Goal: Navigation & Orientation: Find specific page/section

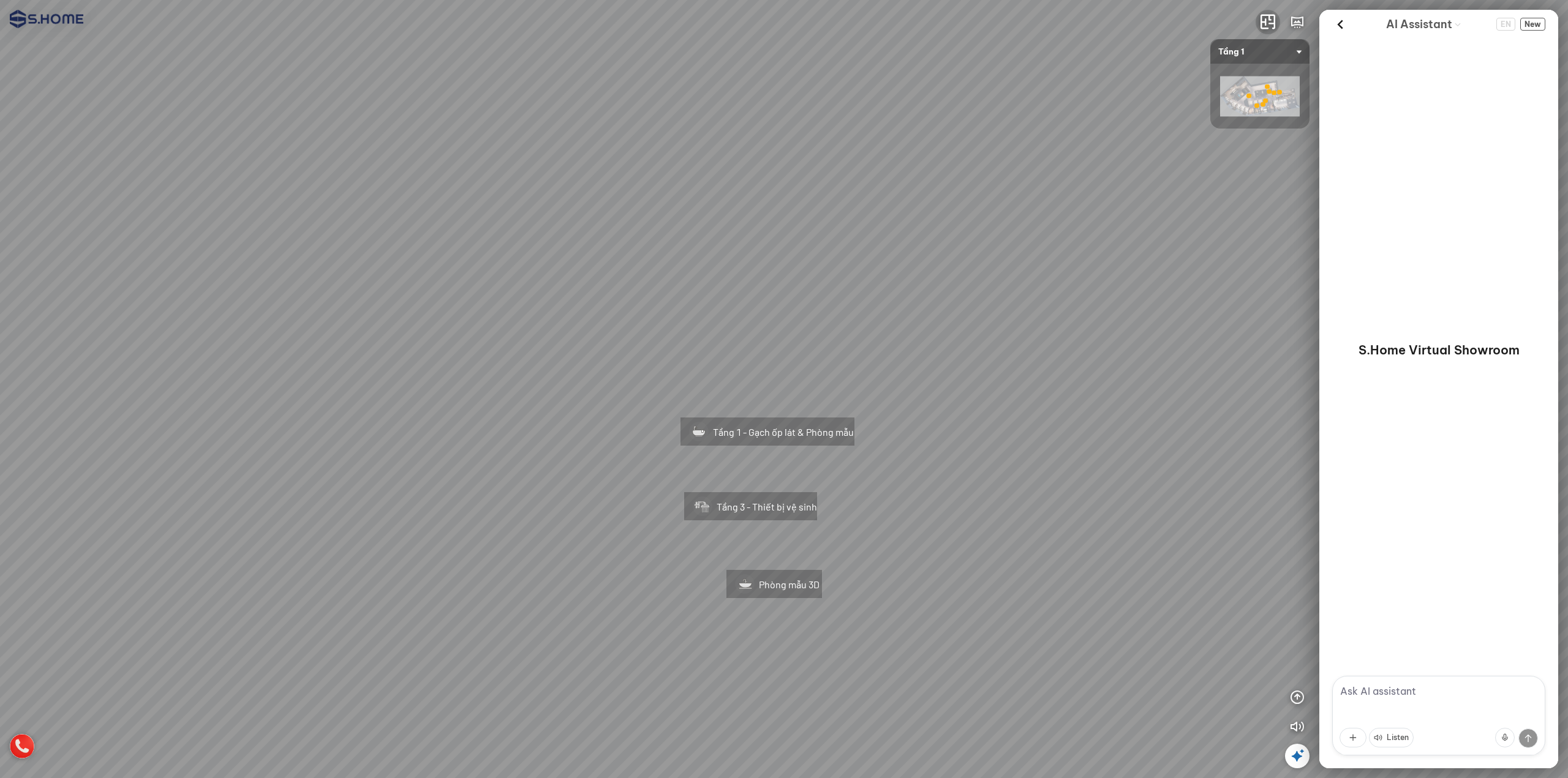
click at [1263, 31] on button "button" at bounding box center [1268, 22] width 24 height 24
click at [1265, 24] on icon "button" at bounding box center [1268, 22] width 15 height 15
click at [1263, 79] on img at bounding box center [1260, 97] width 80 height 41
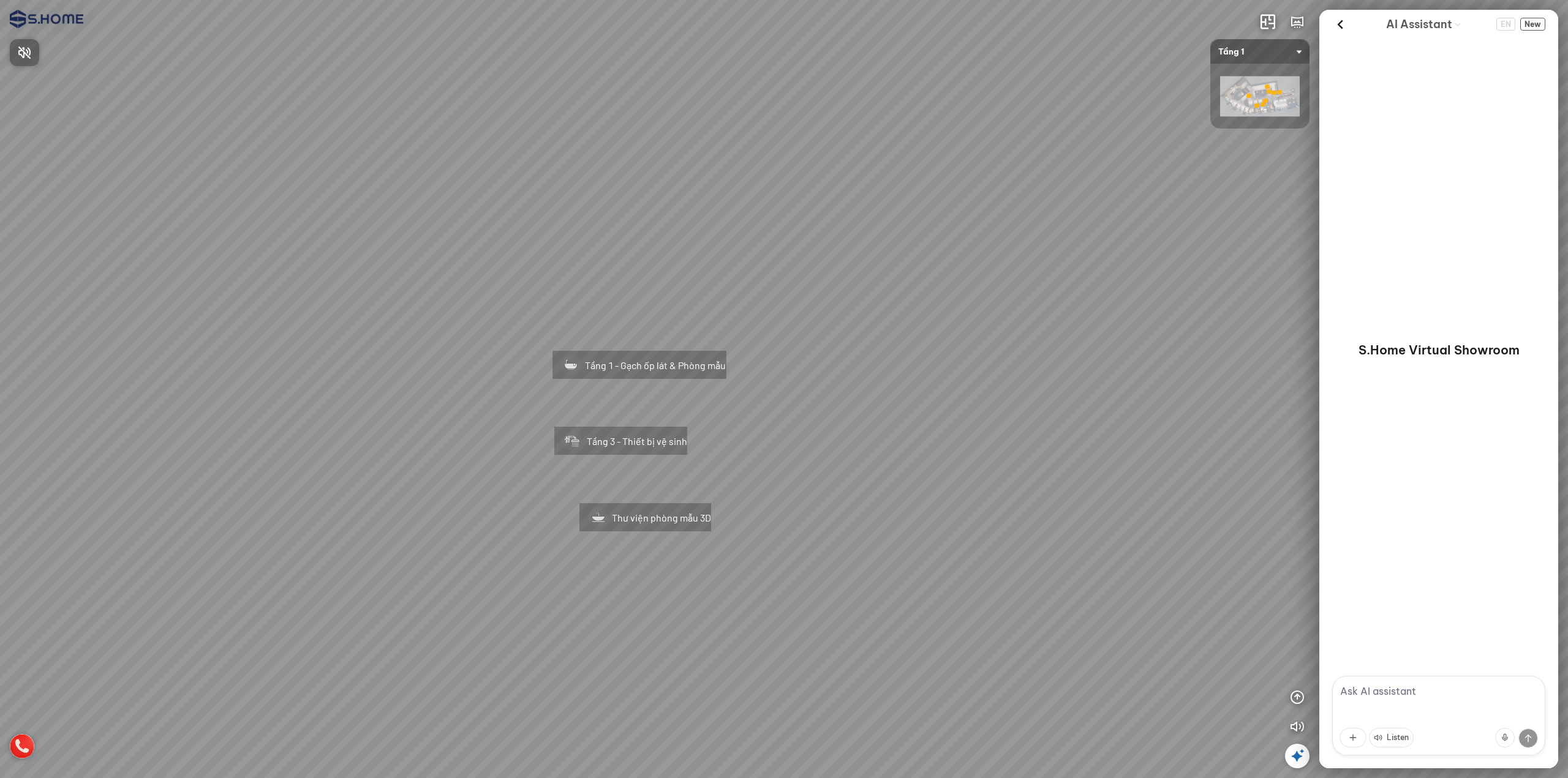
click at [1047, 241] on div at bounding box center [784, 389] width 1568 height 778
drag, startPoint x: 1132, startPoint y: 333, endPoint x: 925, endPoint y: 337, distance: 207.0
click at [943, 338] on div "Tầng 1 - Gạch ốp lát & Phòng mẫu Tầng 3 - Thiết bị vệ sinh Thư viện phòng mẫu 3D" at bounding box center [784, 389] width 1568 height 778
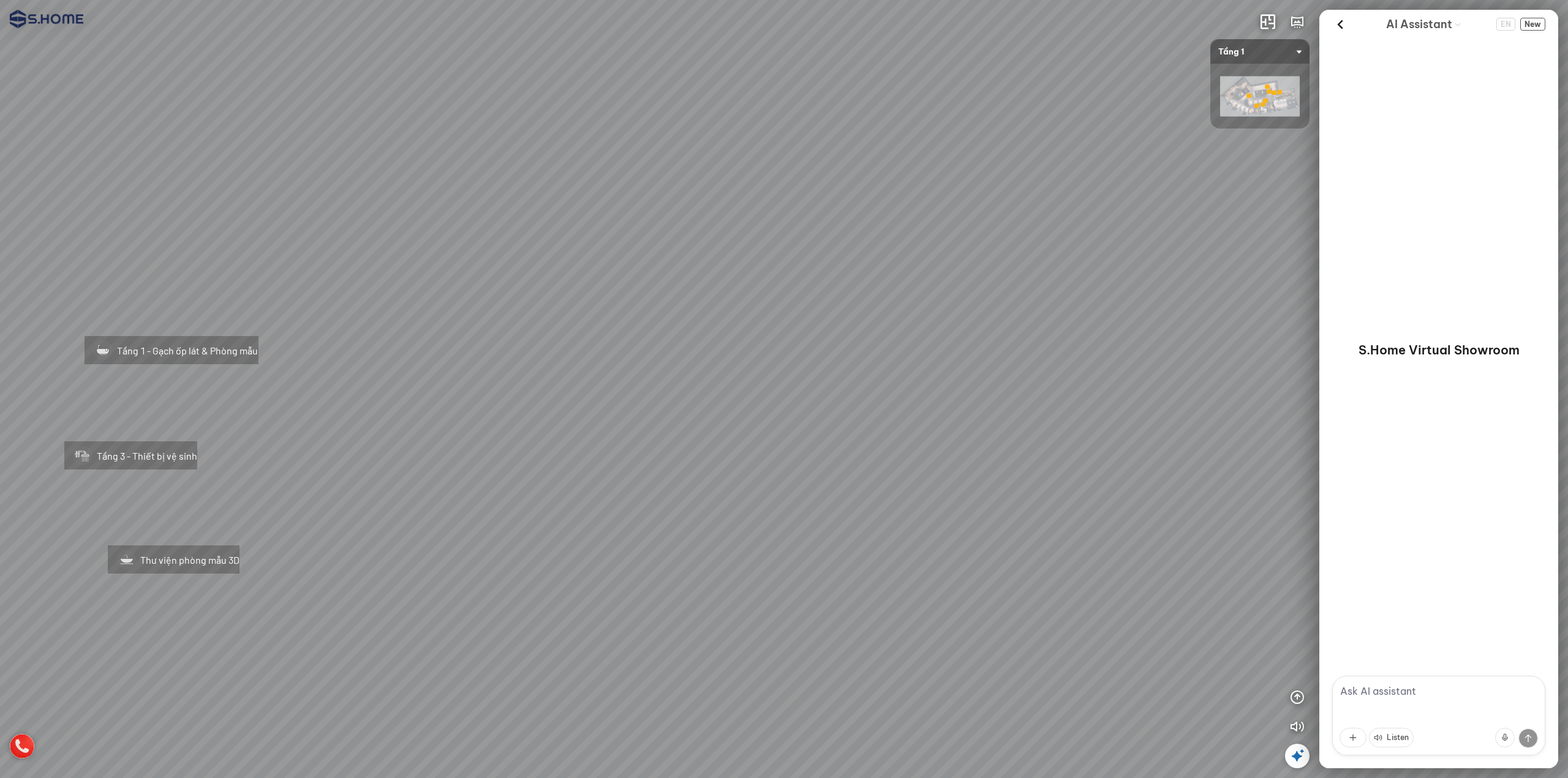
drag, startPoint x: 1406, startPoint y: 0, endPoint x: 747, endPoint y: 328, distance: 736.1
click at [758, 329] on div "Tầng 1 - Gạch ốp lát & Phòng mẫu Tầng 3 - Thiết bị vệ sinh Thư viện phòng mẫu 3D" at bounding box center [784, 389] width 1568 height 778
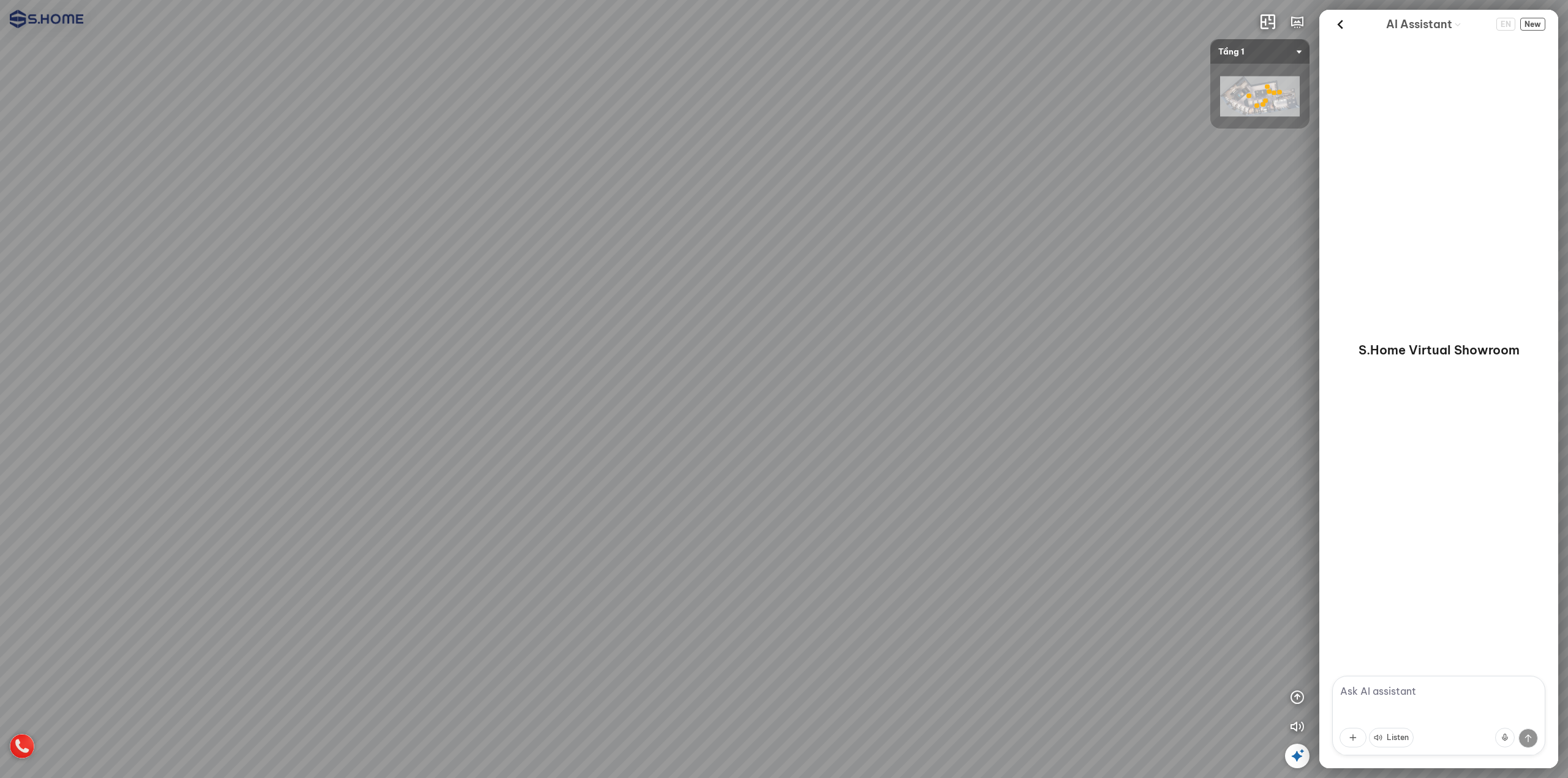
drag, startPoint x: 698, startPoint y: 318, endPoint x: 1566, endPoint y: 273, distance: 869.2
click at [1437, 275] on div "Tầng 1 - Gạch ốp lát & Phòng mẫu Tầng 3 - Thiết bị vệ sinh Thư viện phòng mẫu 3…" at bounding box center [784, 389] width 1568 height 778
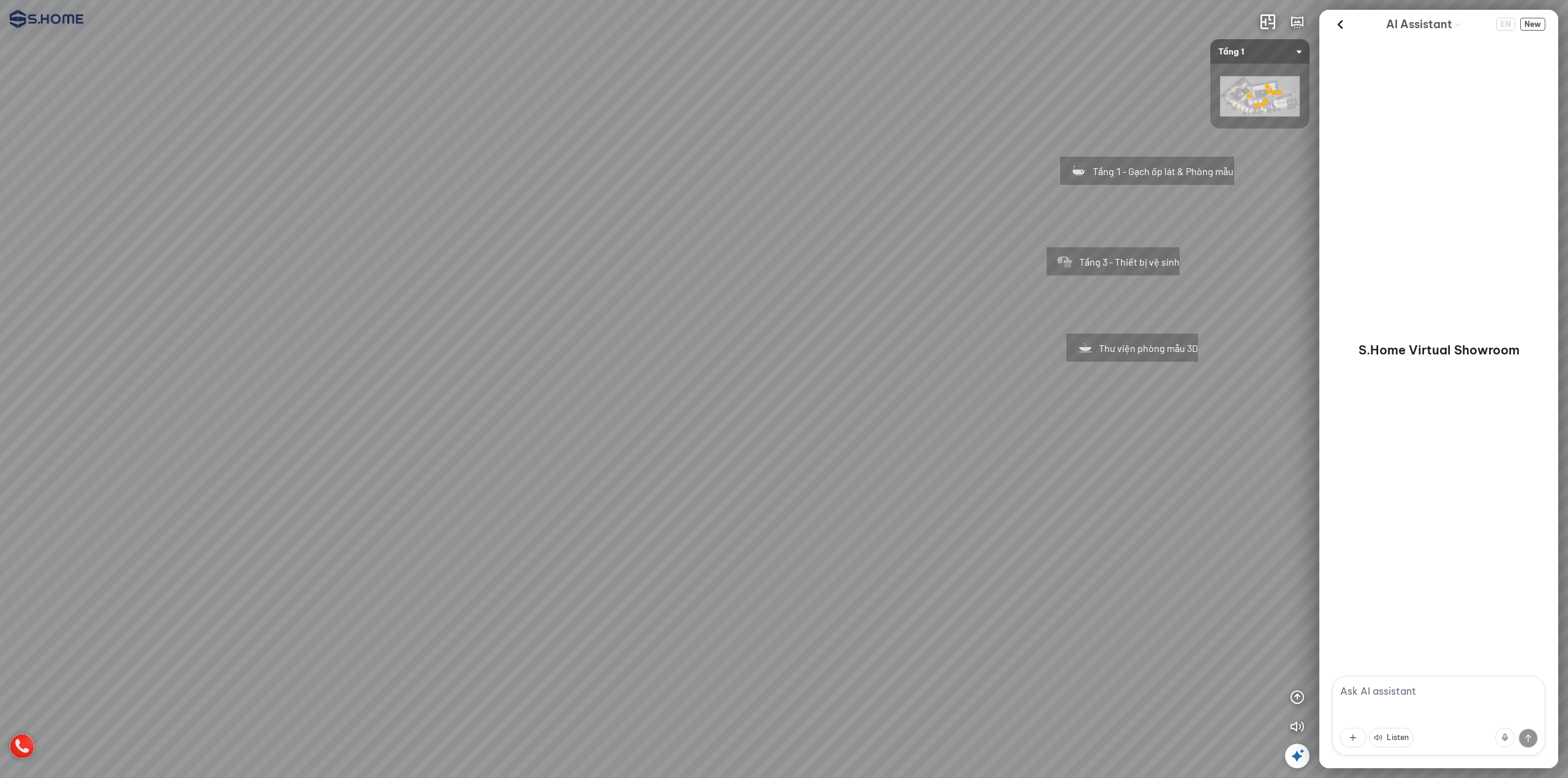
drag, startPoint x: 934, startPoint y: 274, endPoint x: 826, endPoint y: 256, distance: 109.5
click at [863, 263] on div "Tầng 1 - Gạch ốp lát & Phòng mẫu Tầng 3 - Thiết bị vệ sinh Thư viện phòng mẫu 3D" at bounding box center [784, 389] width 1568 height 778
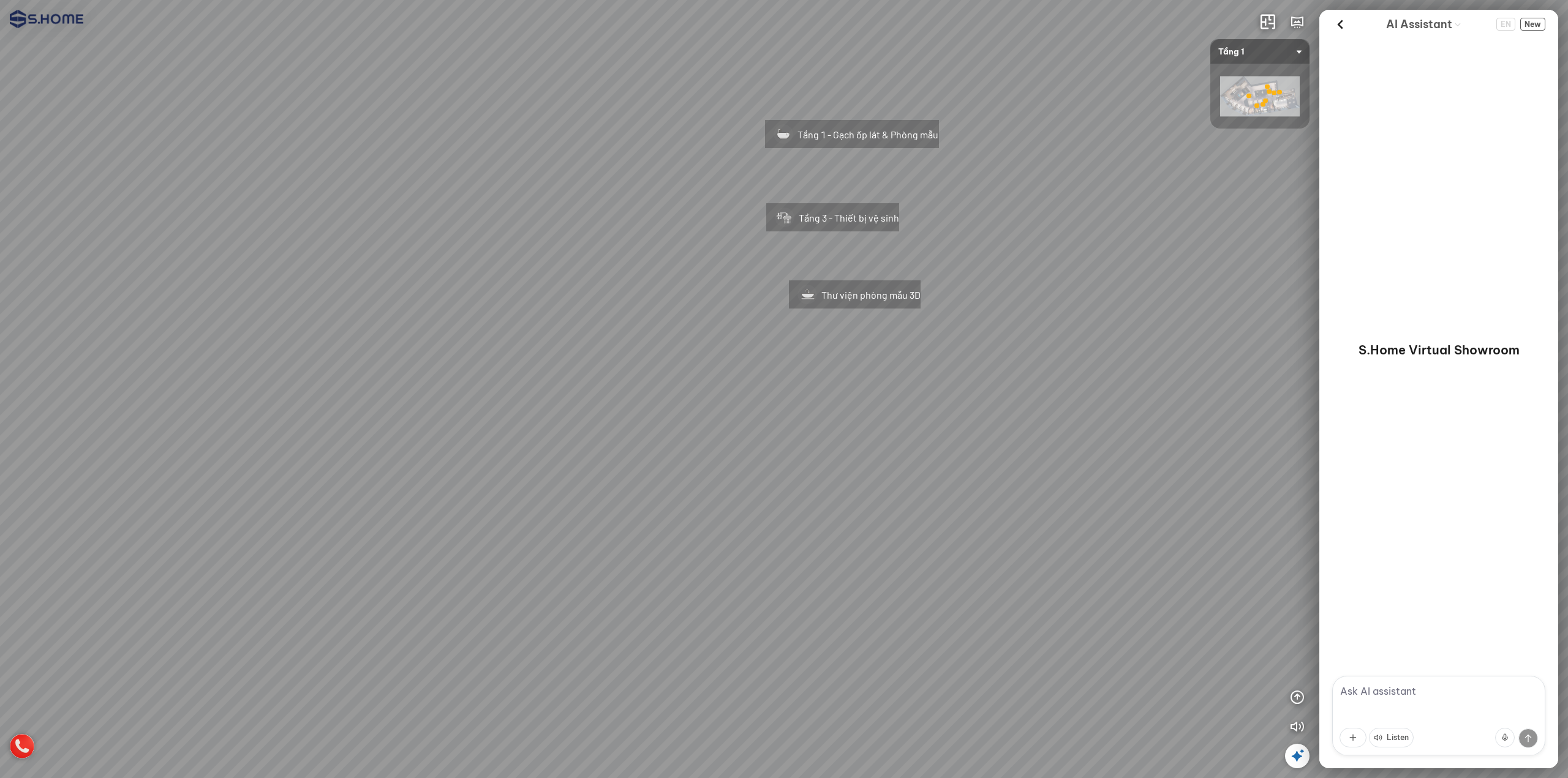
click at [850, 134] on div "Tầng 1 - Gạch ốp lát & Phòng mẫu" at bounding box center [851, 132] width 228 height 78
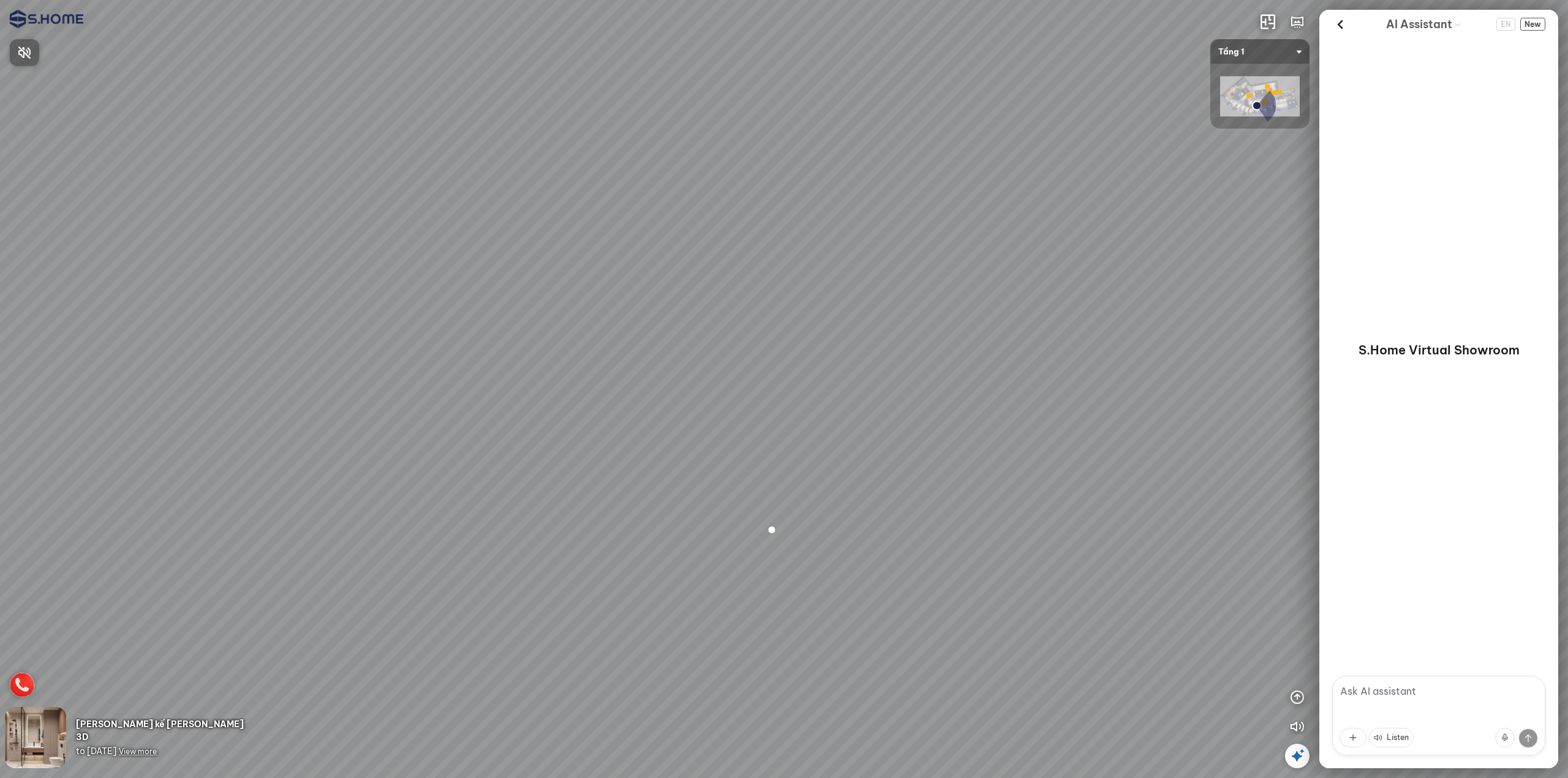
click at [992, 361] on div at bounding box center [784, 389] width 1568 height 778
click at [1032, 309] on div at bounding box center [784, 389] width 1568 height 778
click at [1291, 725] on icon "button" at bounding box center [1297, 727] width 15 height 15
click at [1014, 434] on div at bounding box center [784, 389] width 1568 height 778
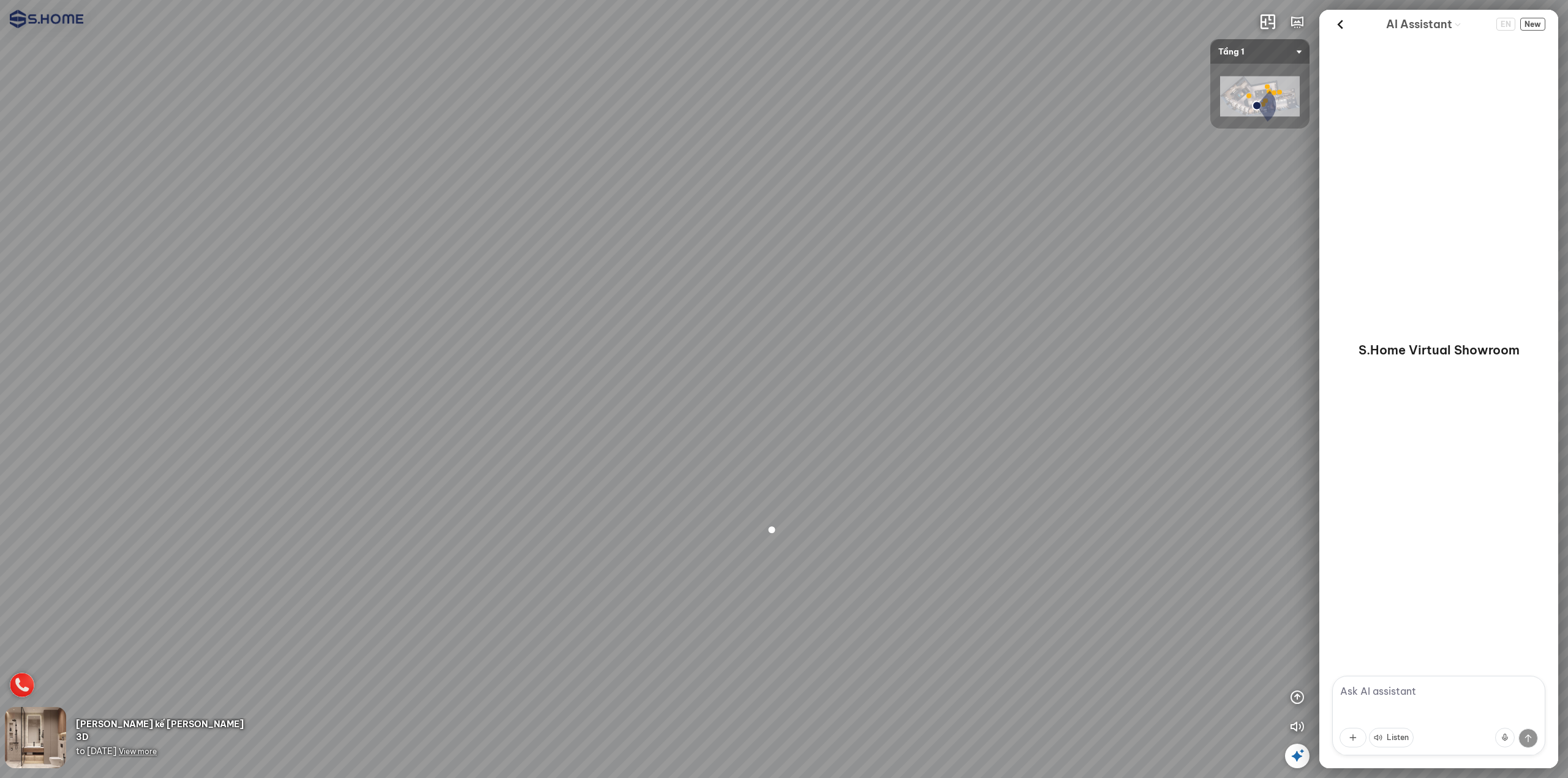
click at [42, 24] on img at bounding box center [47, 19] width 74 height 18
click at [42, 25] on img at bounding box center [47, 19] width 74 height 18
click at [1290, 727] on icon "button" at bounding box center [1297, 727] width 15 height 15
